Goal: Check status: Check status

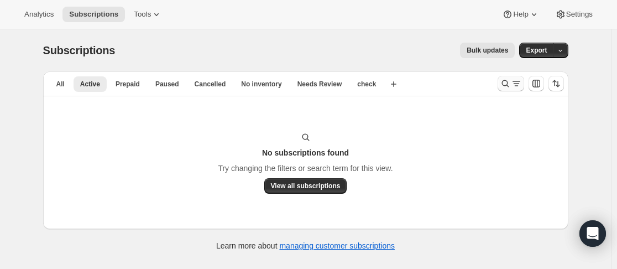
click at [503, 81] on icon "Search and filter results" at bounding box center [505, 83] width 11 height 11
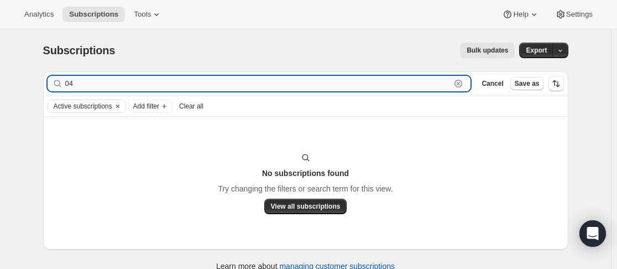
type input "0"
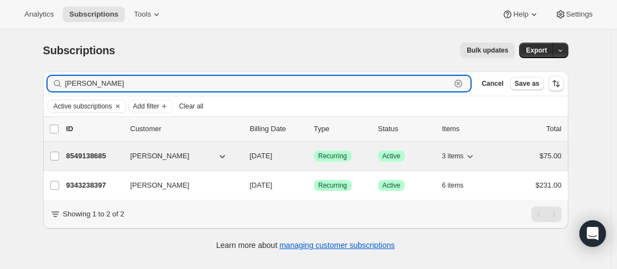
type input "[PERSON_NAME]"
click at [126, 158] on div "8549138685 [PERSON_NAME] [DATE] Success Recurring Success Active 3 items $75.00" at bounding box center [314, 155] width 496 height 15
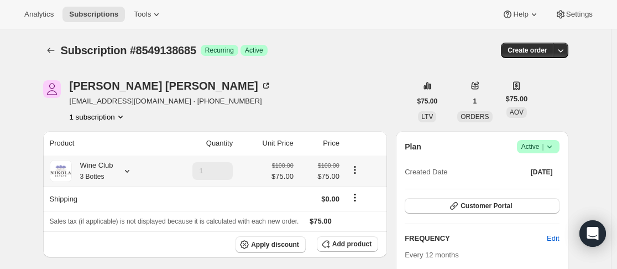
click at [132, 169] on icon at bounding box center [127, 170] width 11 height 11
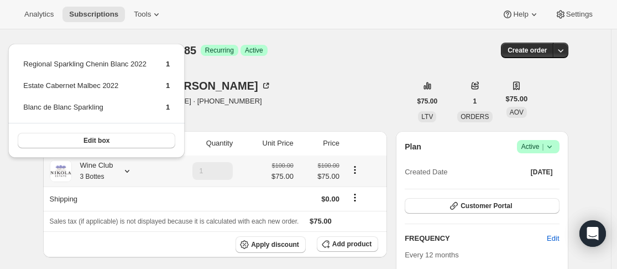
click at [132, 169] on icon at bounding box center [127, 170] width 11 height 11
